Goal: Task Accomplishment & Management: Manage account settings

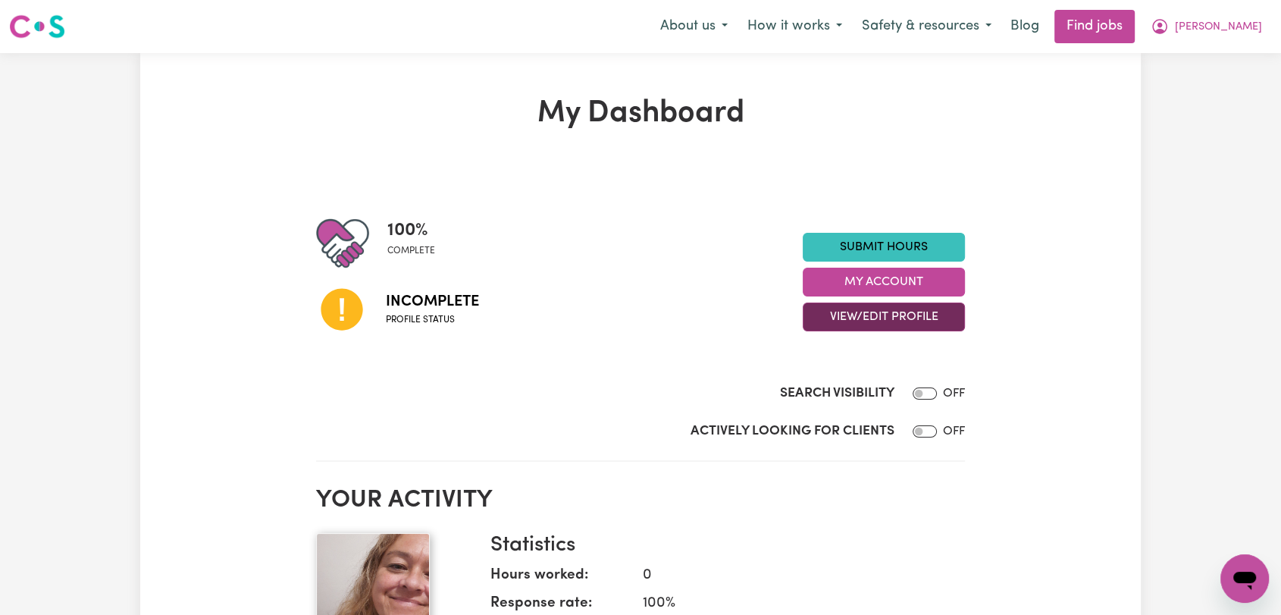
click at [895, 313] on button "View/Edit Profile" at bounding box center [884, 316] width 162 height 29
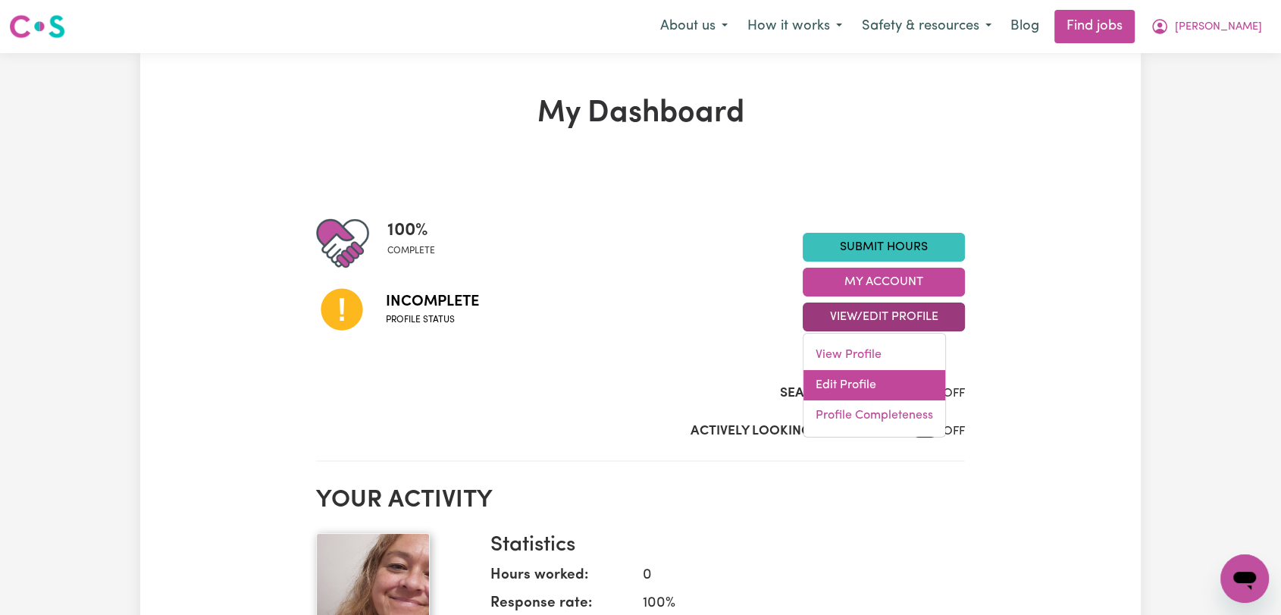
click at [864, 377] on link "Edit Profile" at bounding box center [875, 385] width 142 height 30
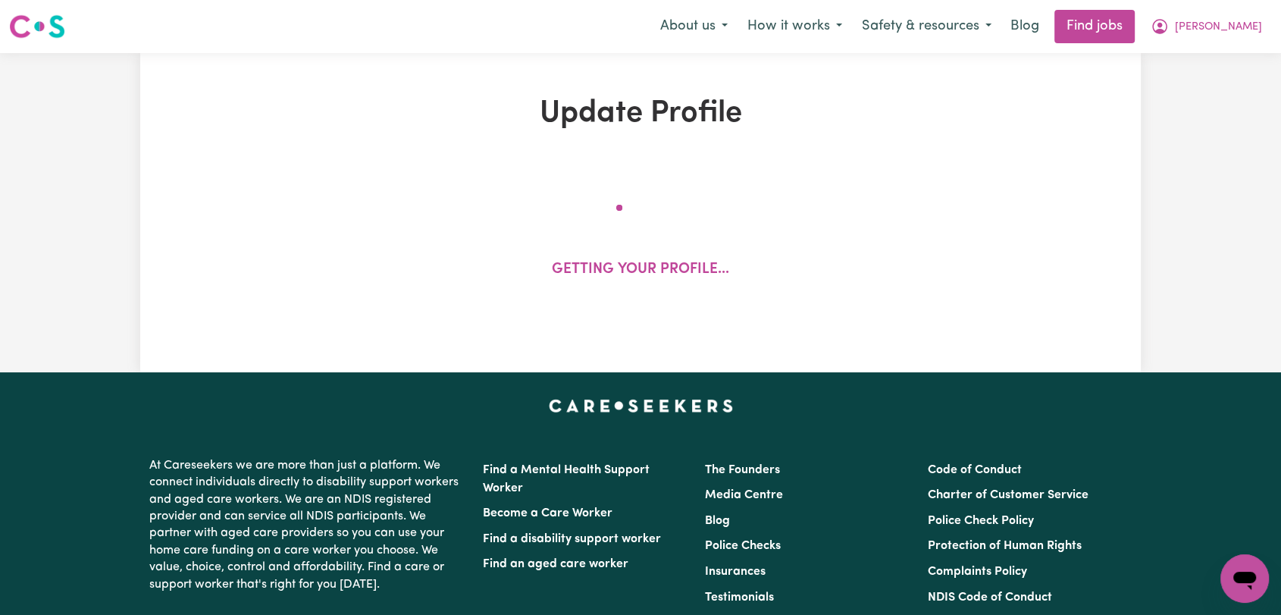
select select "[DEMOGRAPHIC_DATA]"
select select "[DEMOGRAPHIC_DATA] Citizen"
select select "Studying a healthcare related degree or qualification"
select select "45"
select select "60"
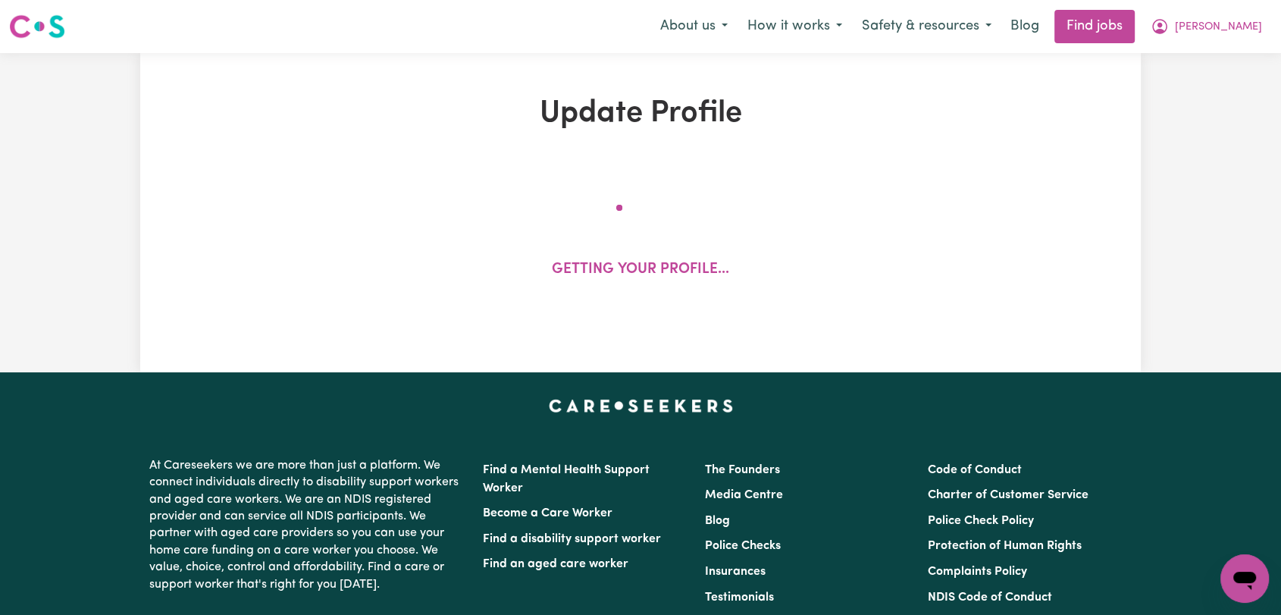
select select "85"
select select "110"
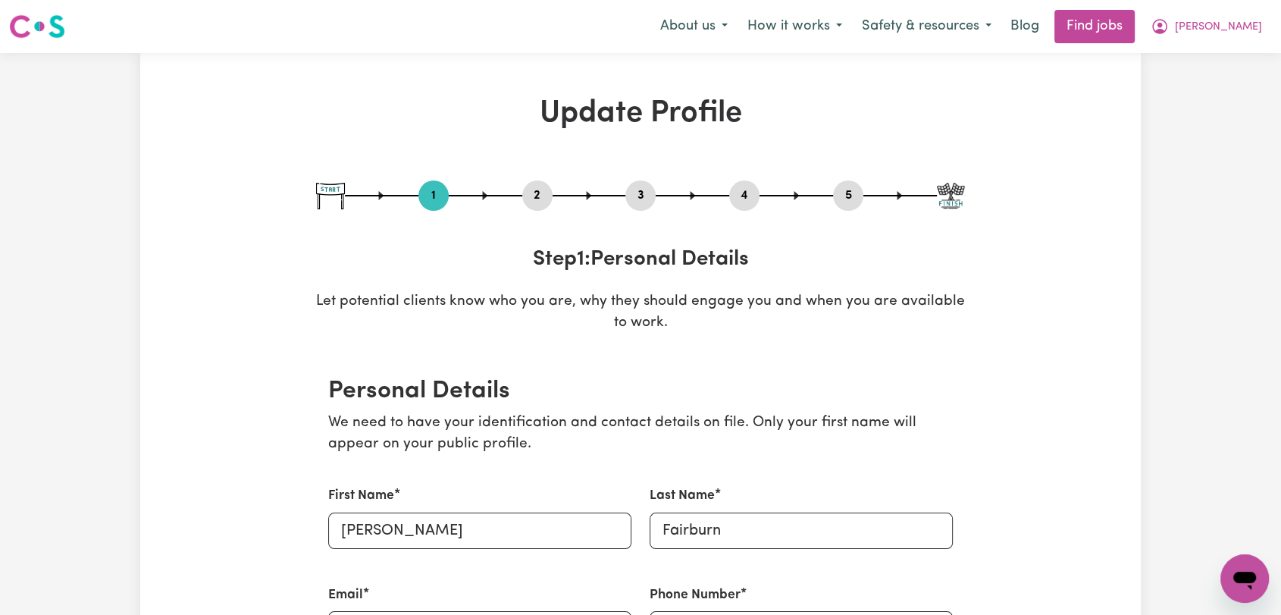
click at [740, 186] on button "4" at bounding box center [744, 196] width 30 height 20
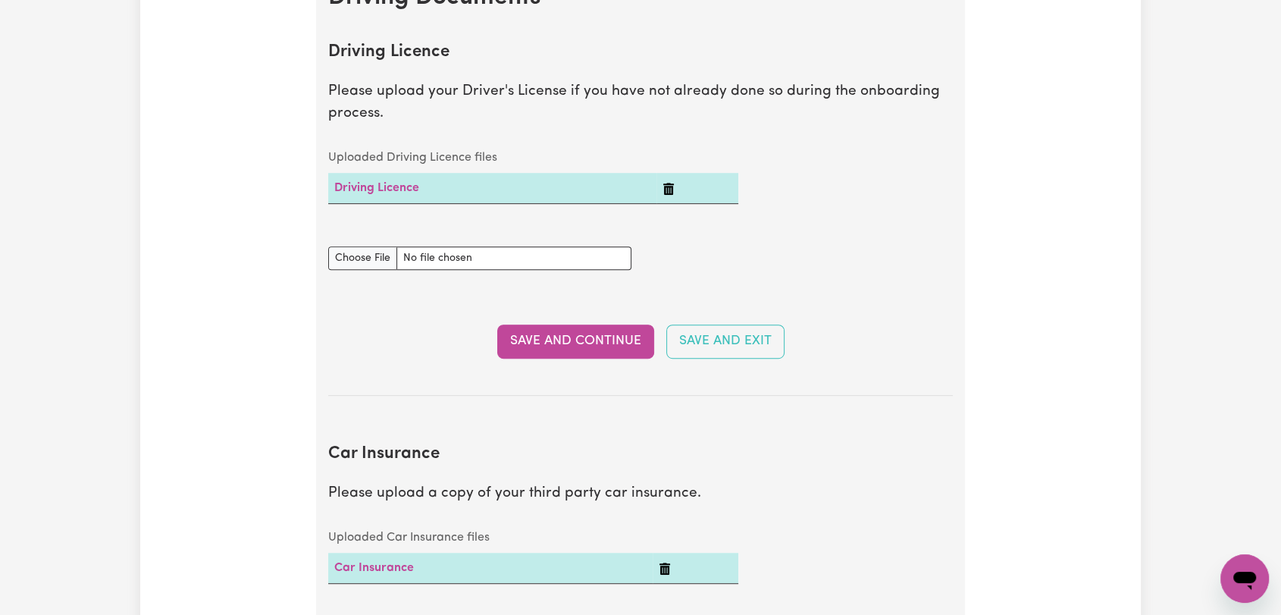
scroll to position [1010, 0]
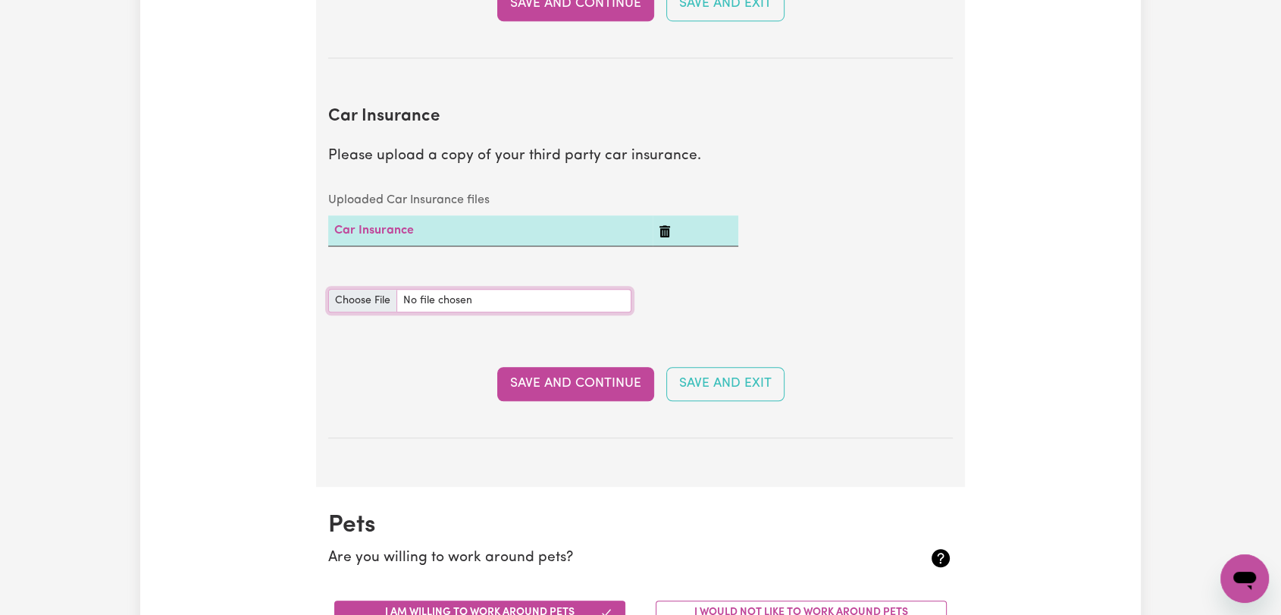
click at [365, 299] on input "Car Insurance document" at bounding box center [479, 300] width 303 height 23
type input "C:\fakepath\[PERSON_NAME] Slip --.pdf"
click at [597, 369] on button "Save and Continue" at bounding box center [575, 383] width 157 height 33
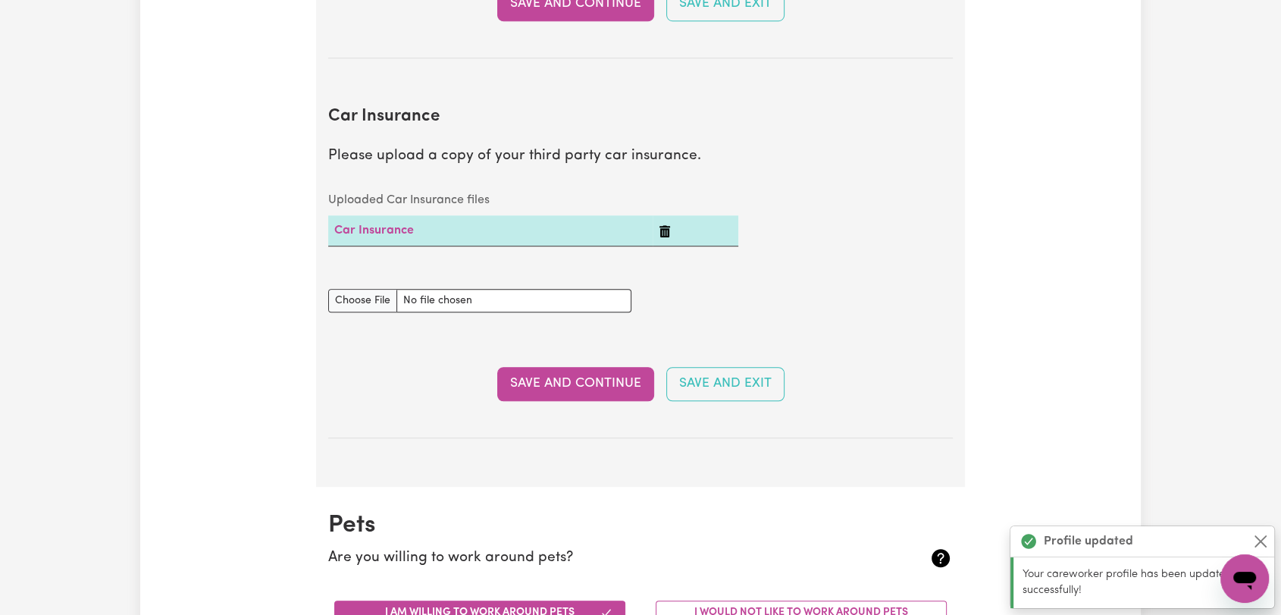
scroll to position [1229, 0]
